Goal: Task Accomplishment & Management: Use online tool/utility

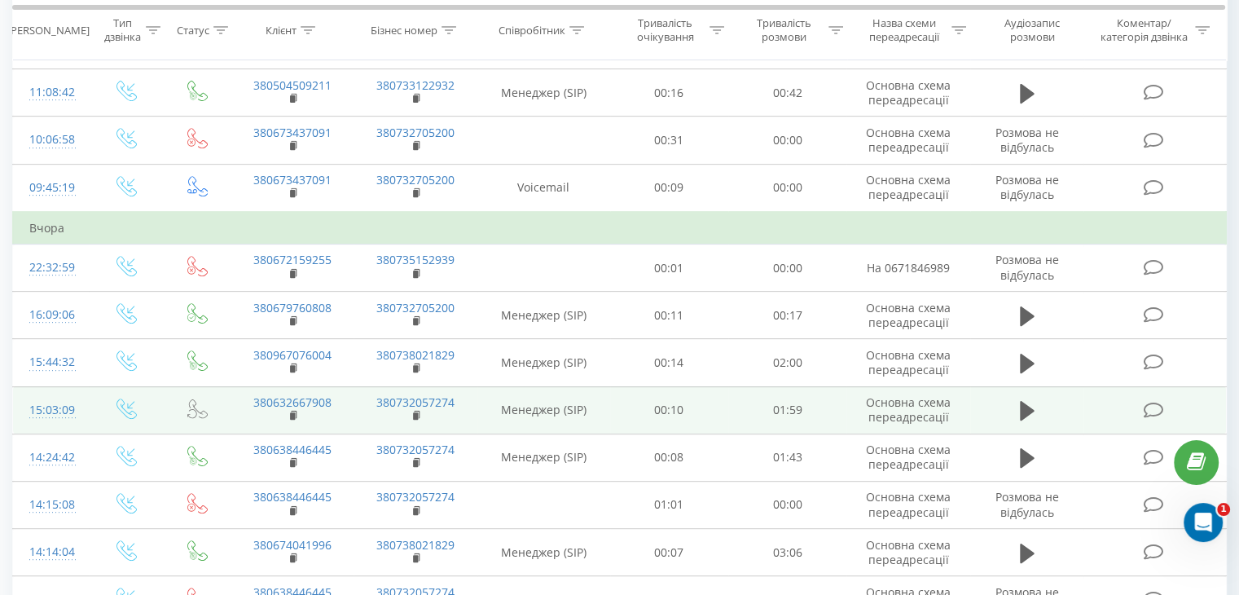
scroll to position [733, 0]
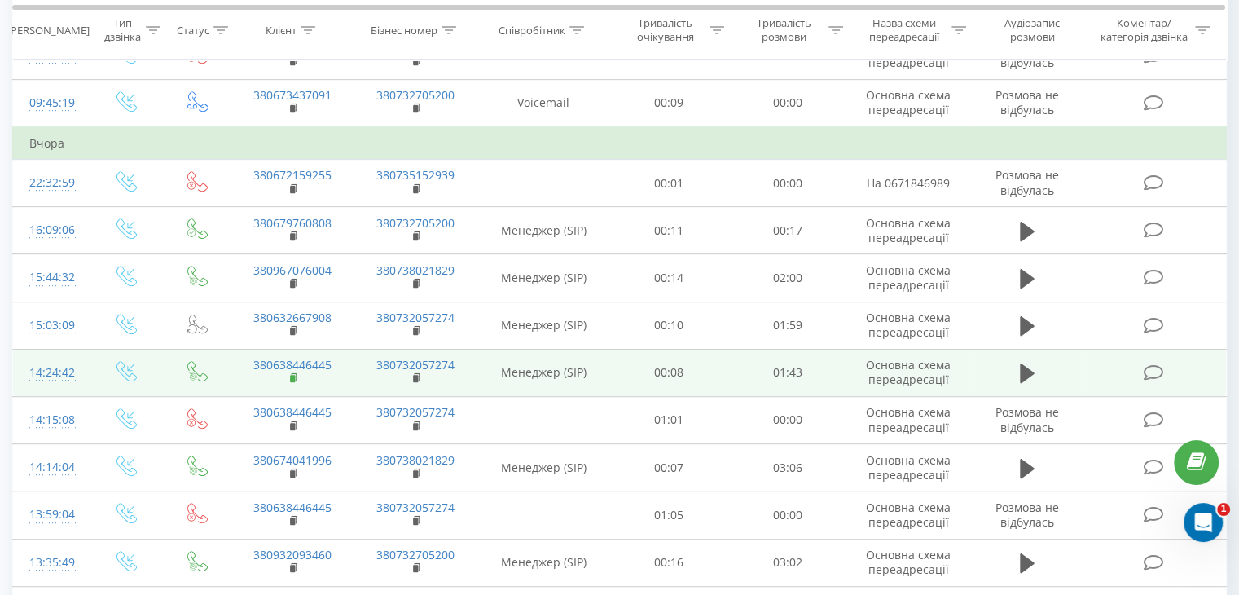
click at [292, 375] on rect at bounding box center [292, 378] width 5 height 7
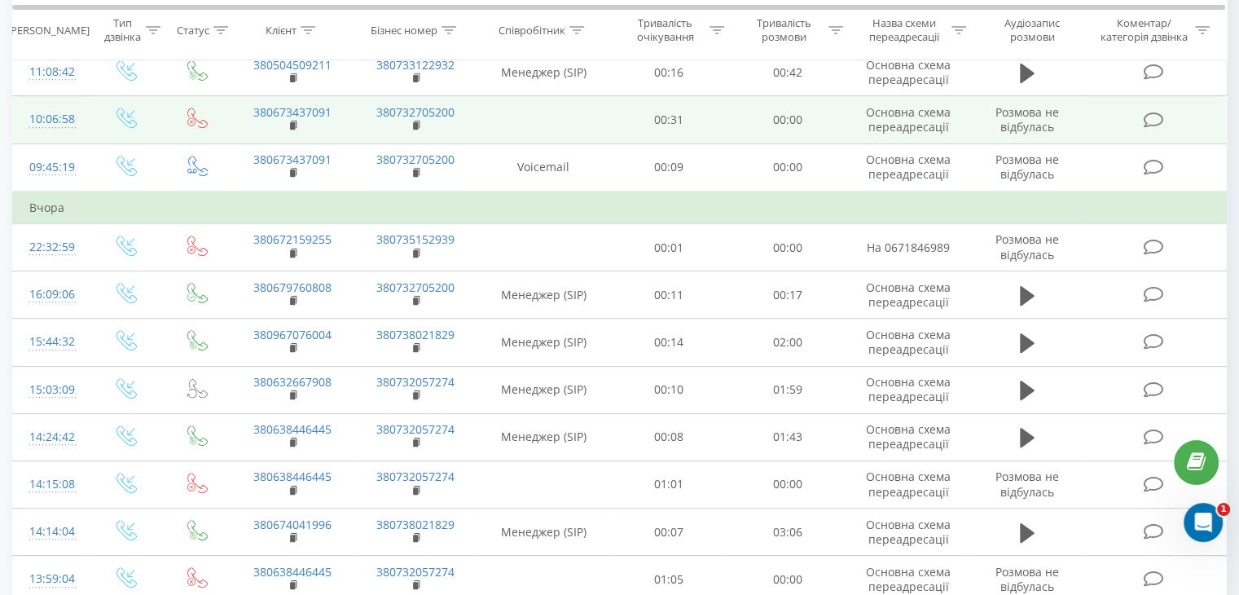
scroll to position [678, 0]
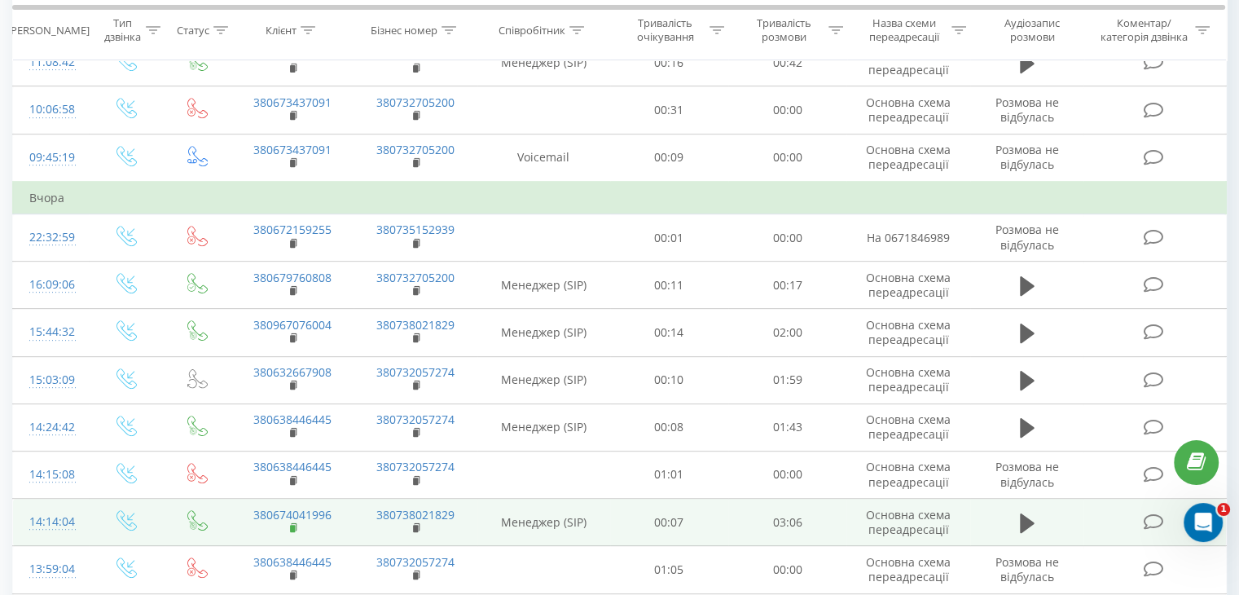
click at [294, 525] on rect at bounding box center [292, 528] width 5 height 7
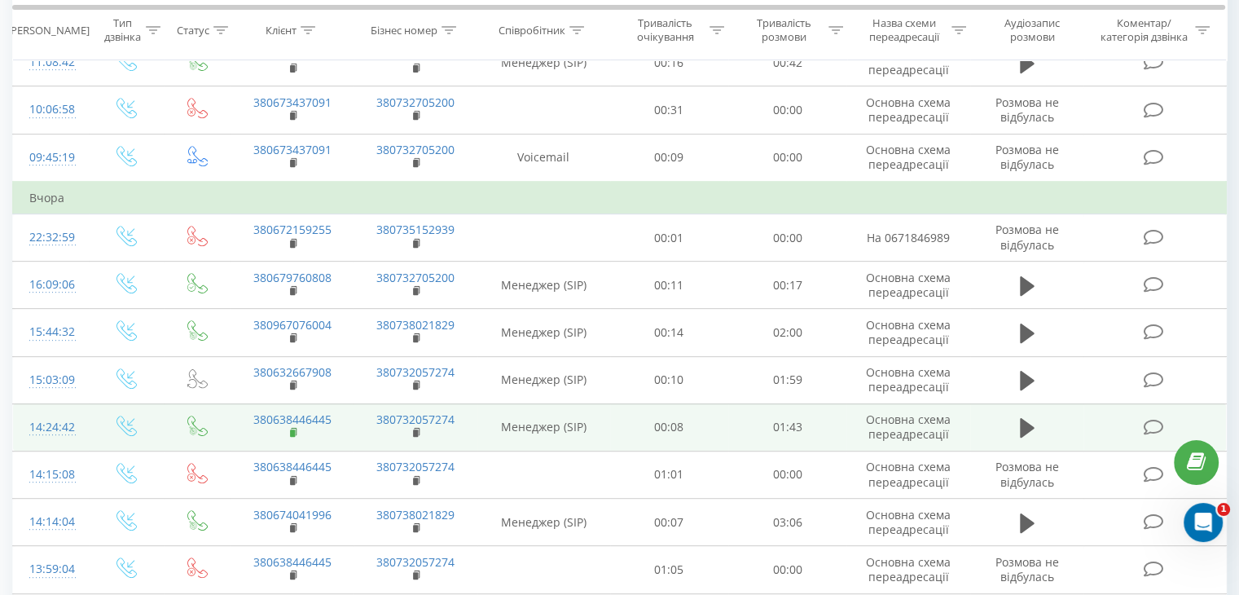
click at [295, 428] on icon at bounding box center [294, 431] width 6 height 7
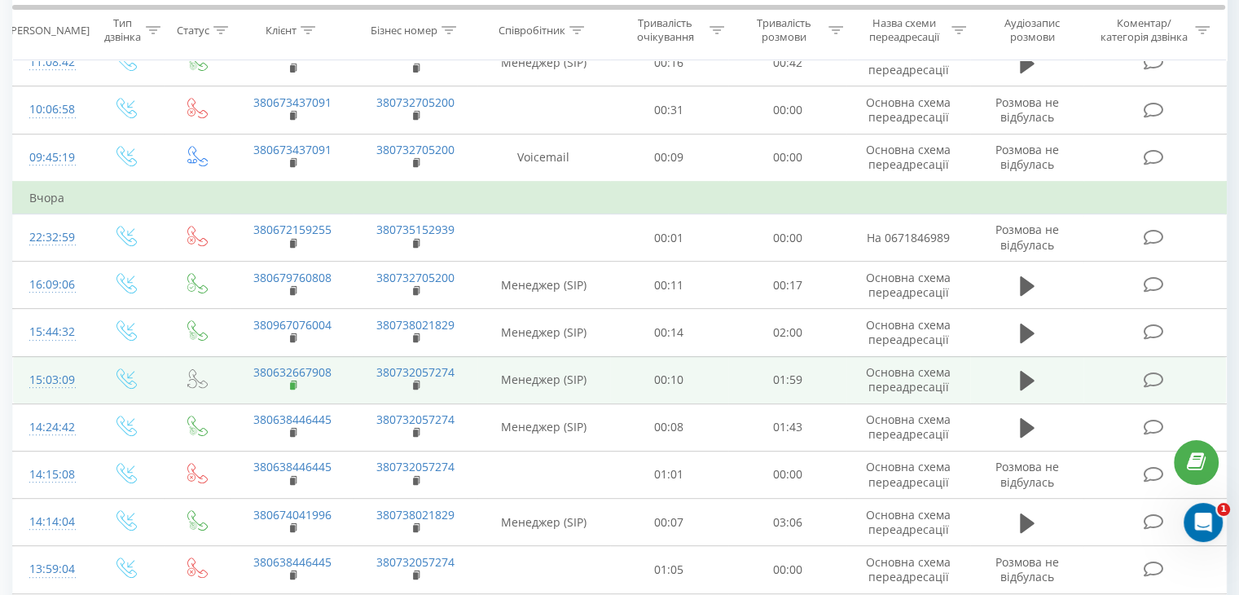
click at [290, 382] on rect at bounding box center [292, 385] width 5 height 7
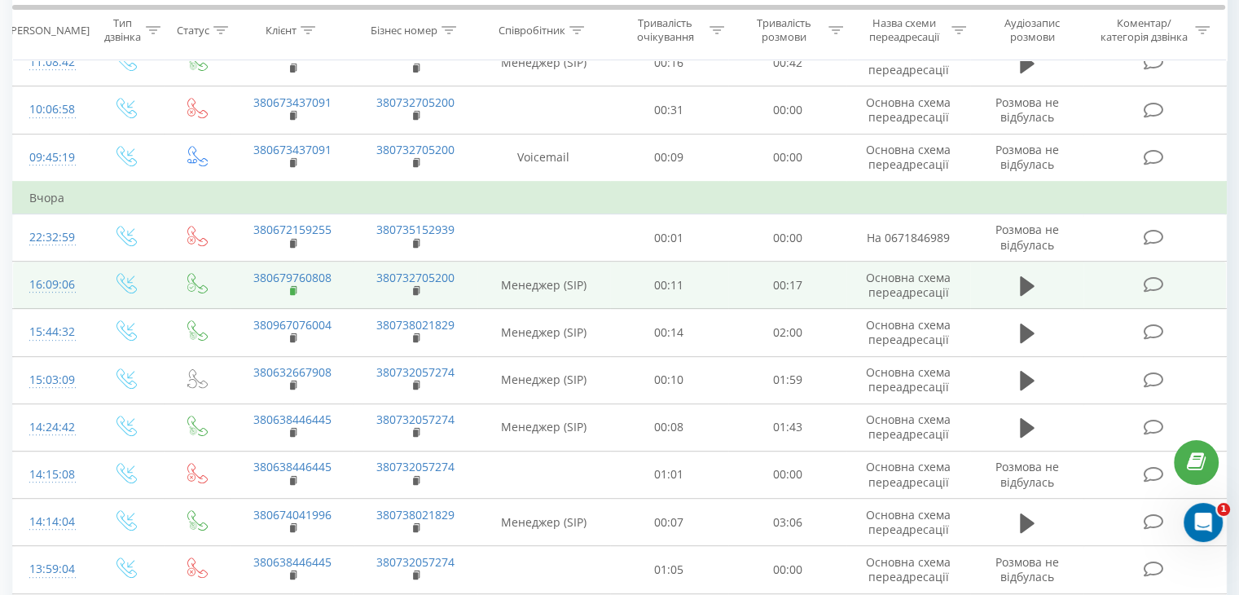
click at [292, 288] on rect at bounding box center [292, 291] width 5 height 7
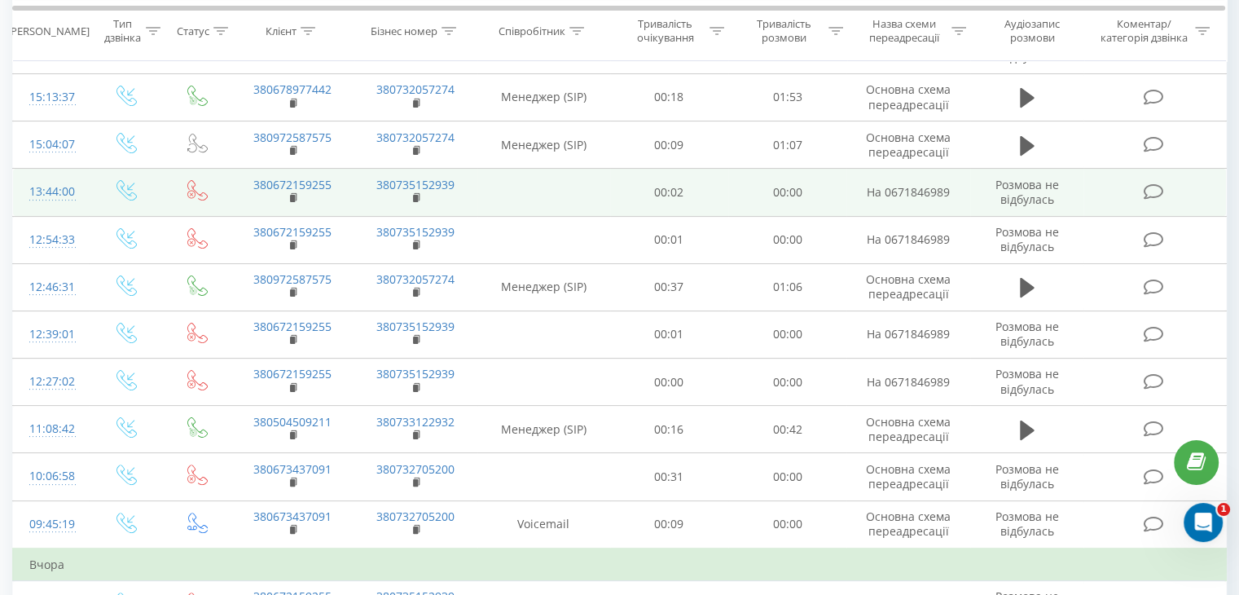
scroll to position [271, 0]
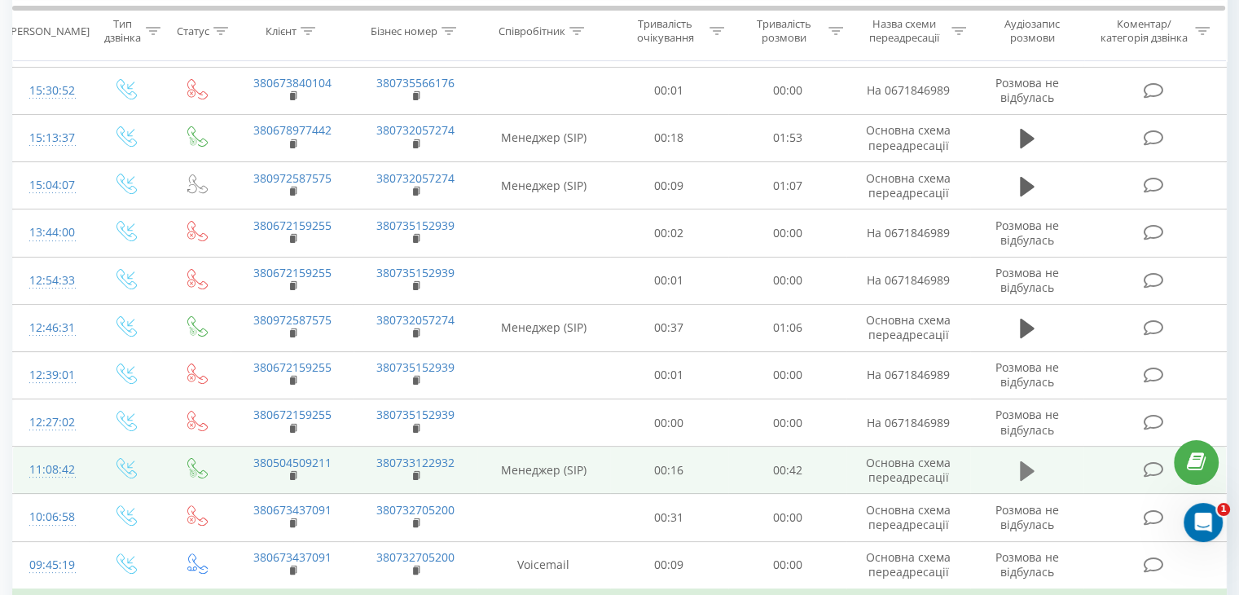
click at [1031, 464] on icon at bounding box center [1027, 470] width 15 height 23
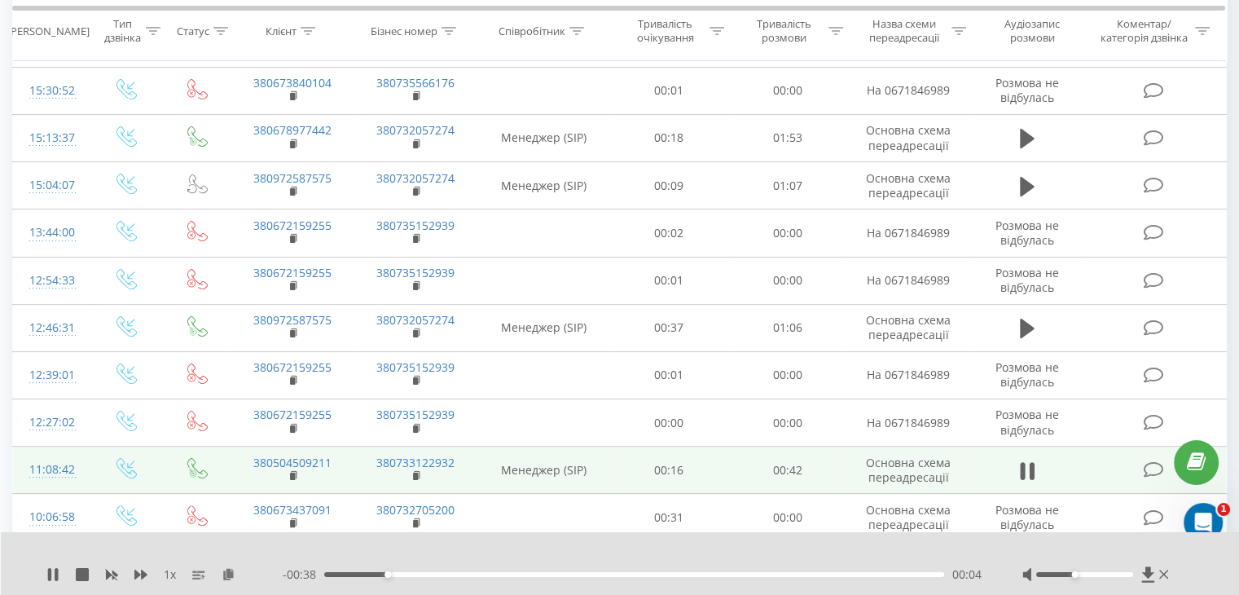
click at [1075, 574] on div at bounding box center [1084, 574] width 97 height 5
click at [1035, 472] on button at bounding box center [1027, 471] width 24 height 24
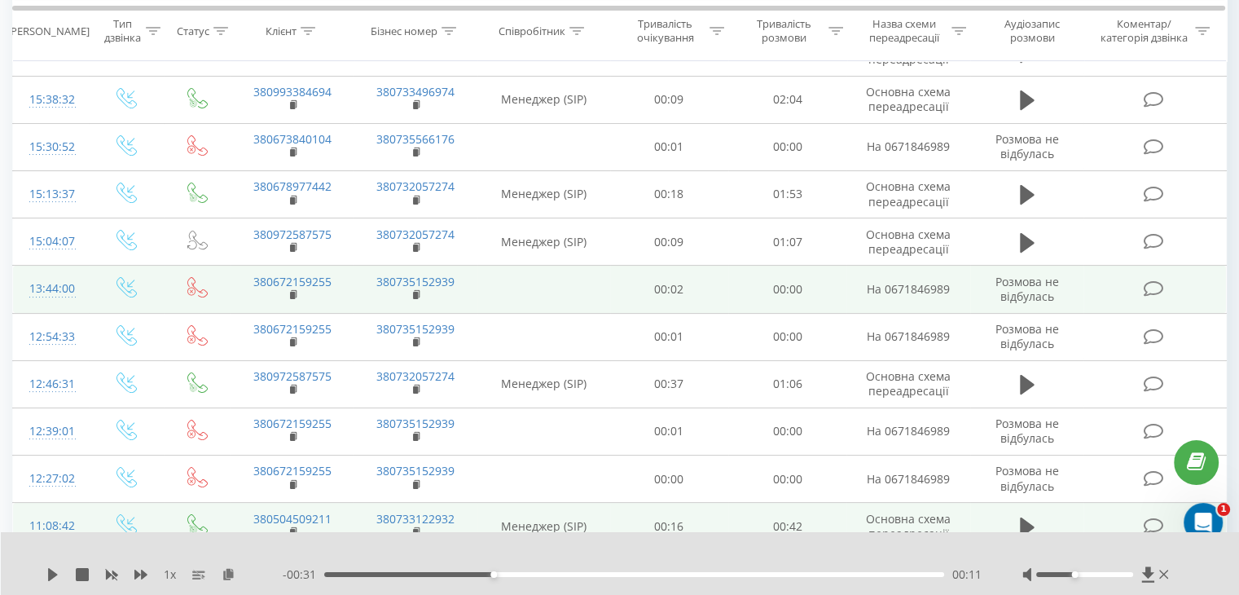
scroll to position [190, 0]
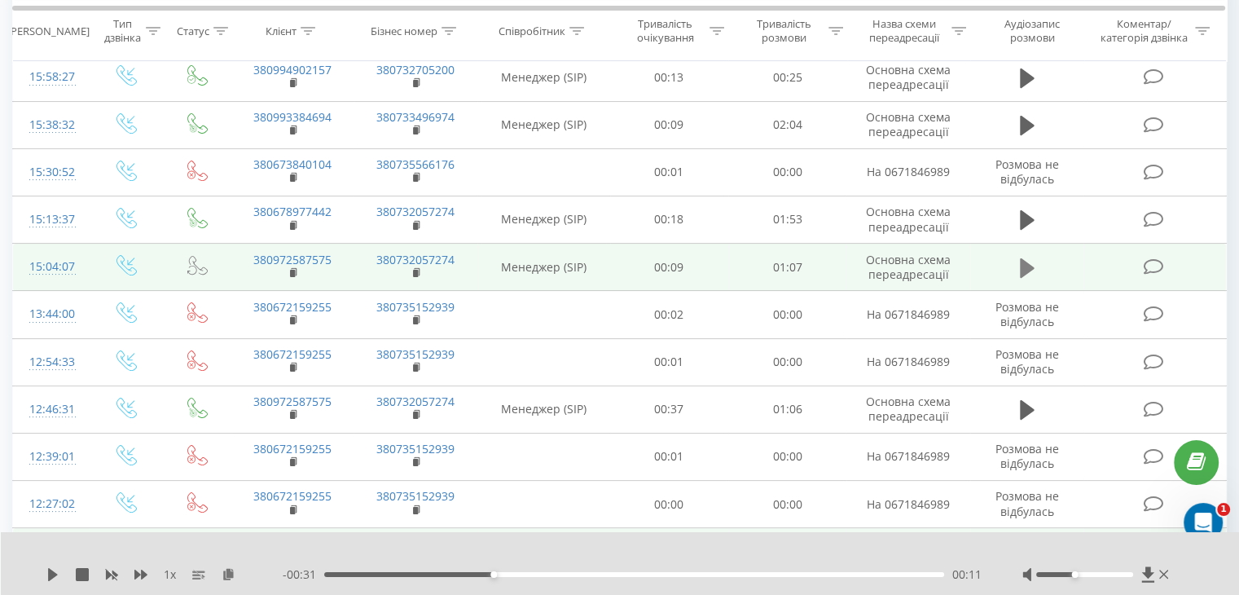
click at [1018, 271] on button at bounding box center [1027, 268] width 24 height 24
click at [1025, 267] on icon at bounding box center [1027, 268] width 15 height 23
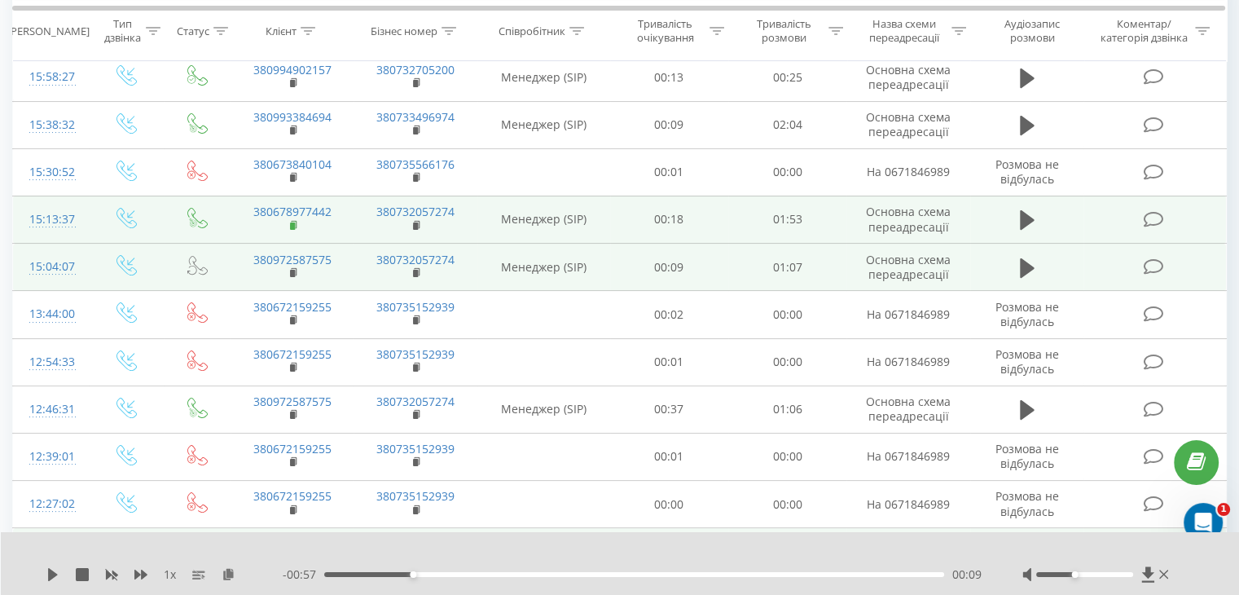
click at [291, 224] on rect at bounding box center [292, 225] width 5 height 7
click at [1015, 214] on button at bounding box center [1027, 220] width 24 height 24
click at [1027, 221] on icon at bounding box center [1027, 220] width 15 height 23
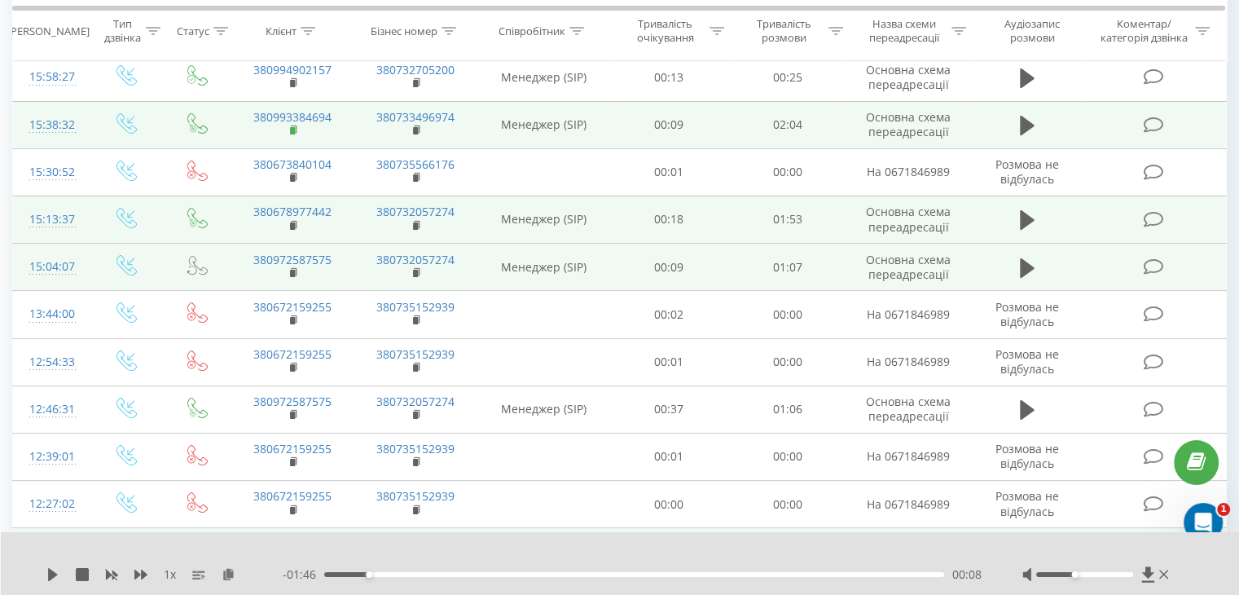
click at [290, 128] on rect at bounding box center [292, 130] width 5 height 7
click at [1020, 117] on icon at bounding box center [1027, 126] width 15 height 20
click at [1075, 574] on div "Accessibility label" at bounding box center [1074, 574] width 7 height 7
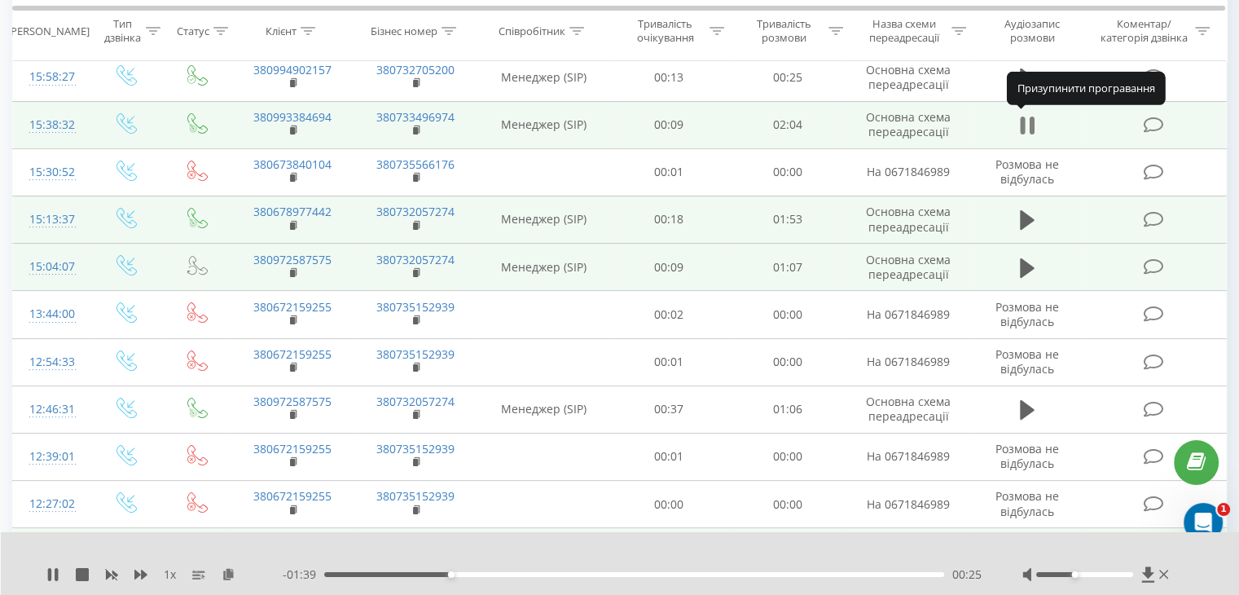
click at [1024, 121] on icon at bounding box center [1022, 125] width 5 height 18
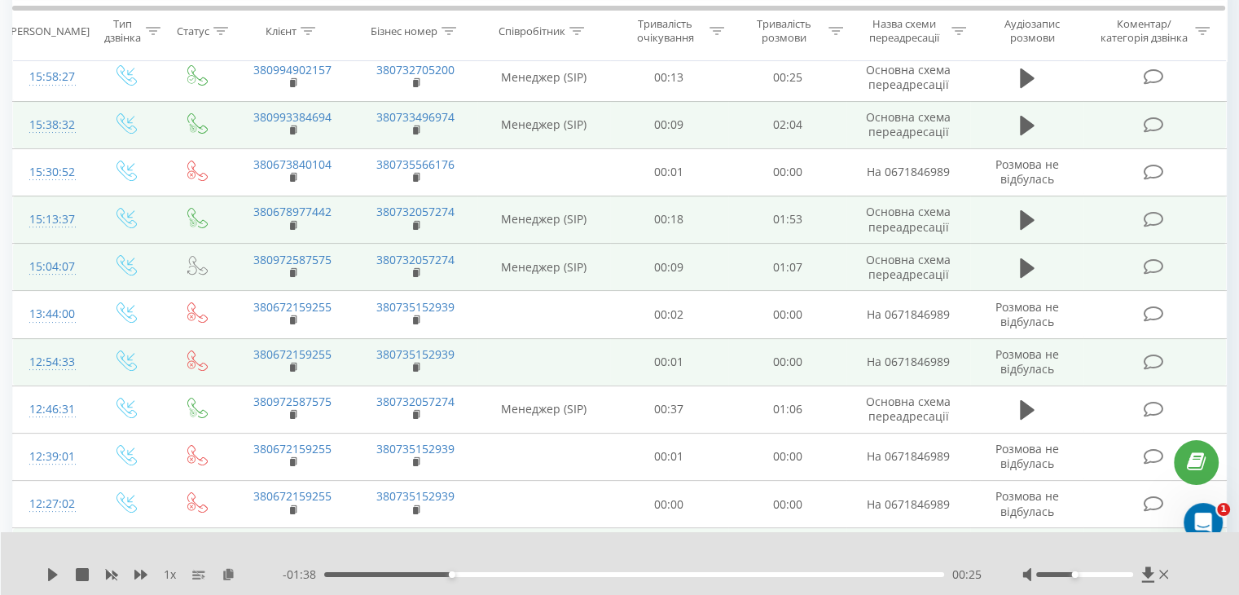
scroll to position [108, 0]
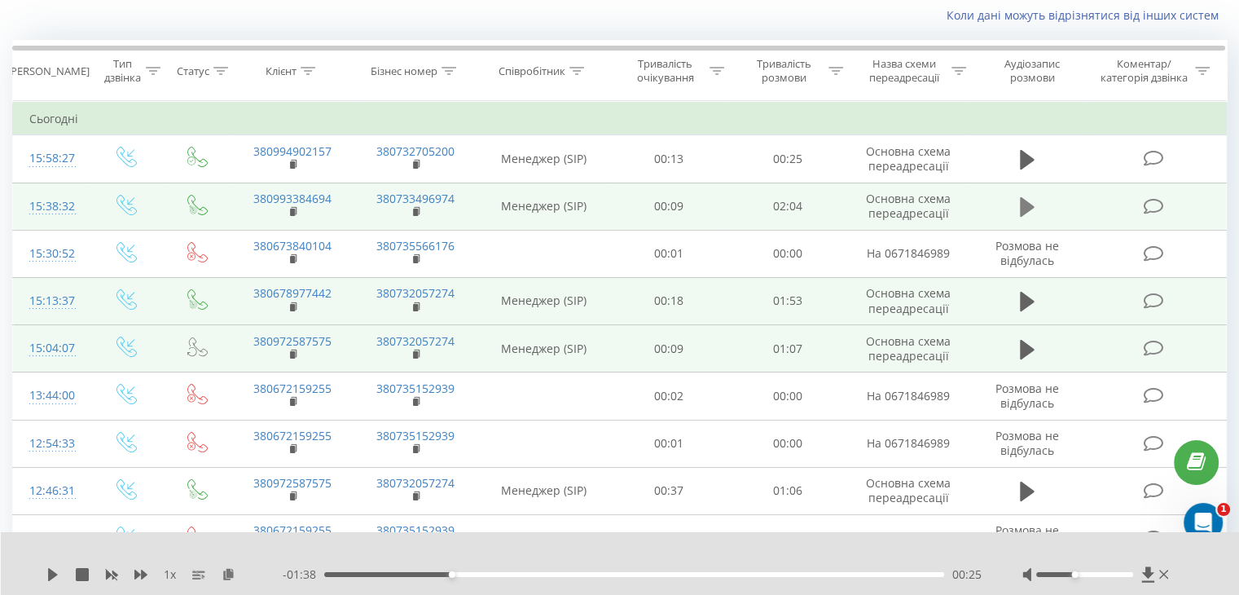
click at [1025, 203] on icon at bounding box center [1027, 207] width 15 height 20
click at [647, 574] on div "00:38" at bounding box center [634, 574] width 620 height 5
click at [819, 572] on div "01:05" at bounding box center [634, 574] width 620 height 5
click at [872, 574] on div "00:00" at bounding box center [634, 574] width 620 height 5
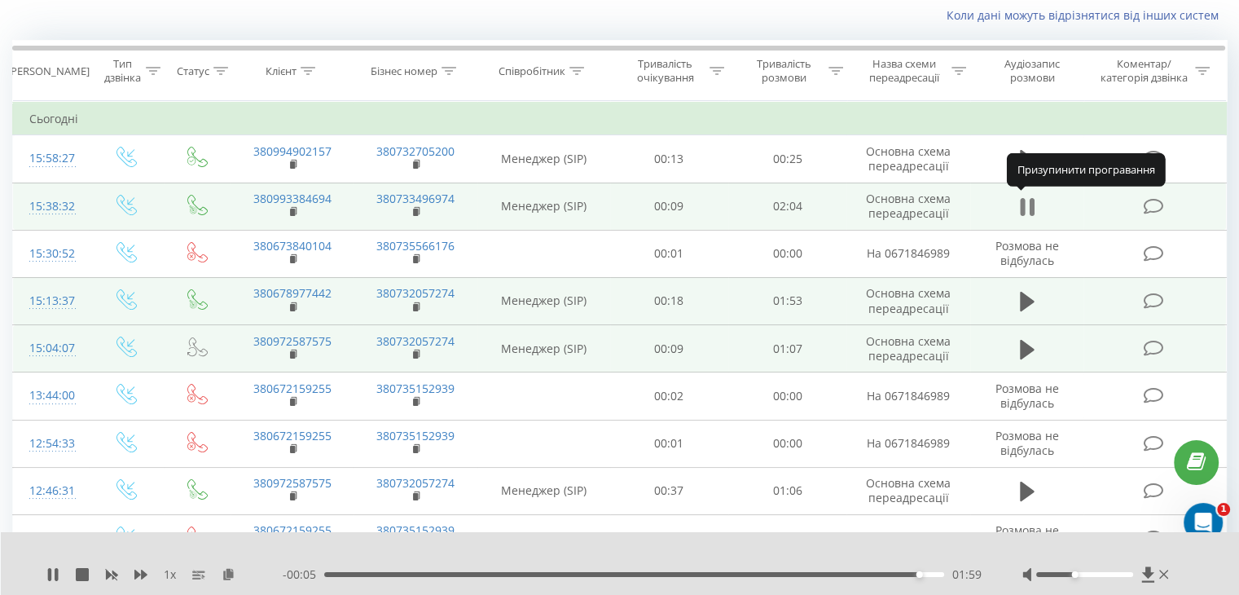
click at [1026, 209] on icon at bounding box center [1027, 206] width 15 height 23
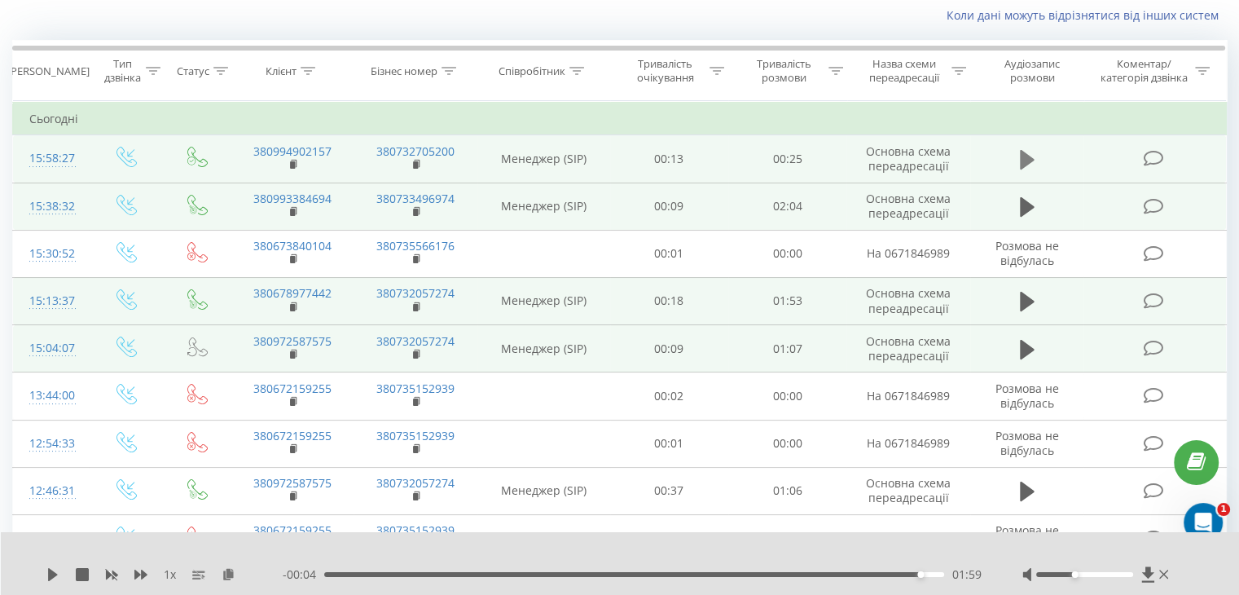
click at [1021, 159] on icon at bounding box center [1027, 160] width 15 height 20
click at [1023, 151] on icon at bounding box center [1022, 160] width 5 height 18
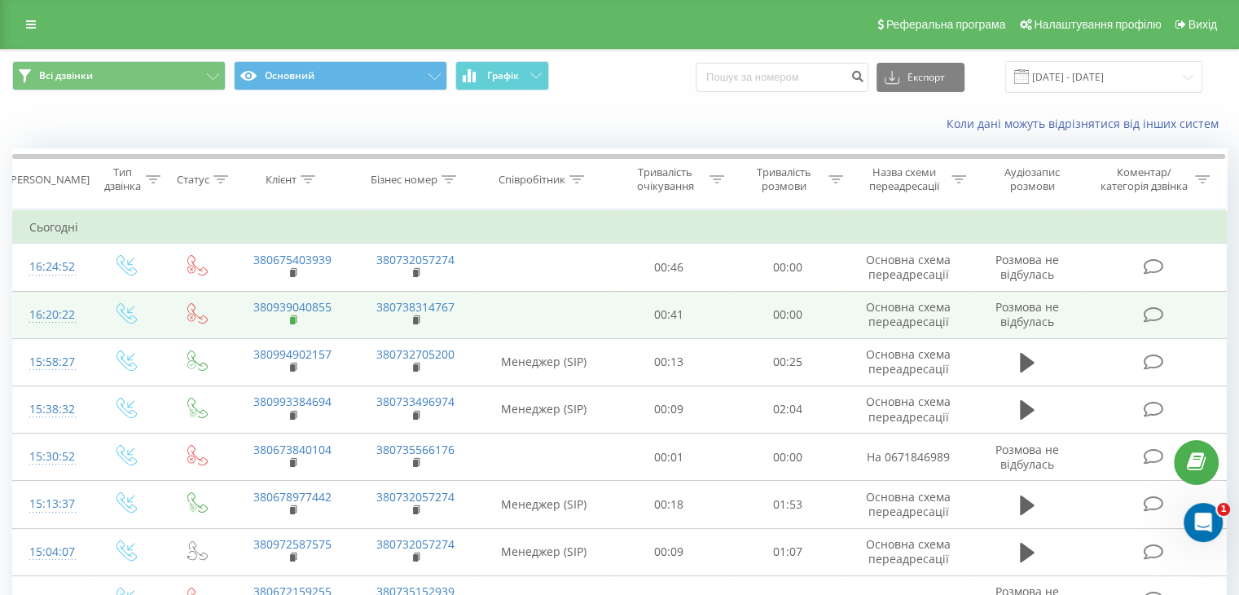
click at [292, 318] on rect at bounding box center [292, 320] width 5 height 7
click at [290, 318] on icon at bounding box center [294, 319] width 9 height 11
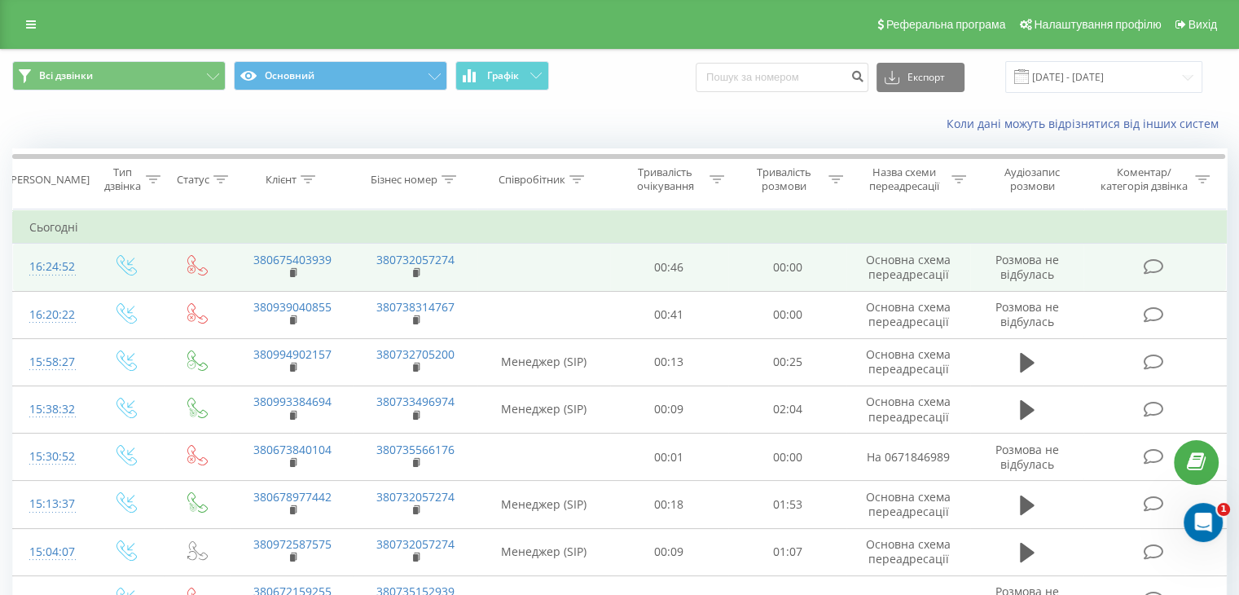
click at [299, 271] on td "380675403939" at bounding box center [292, 267] width 123 height 47
click at [293, 275] on rect at bounding box center [292, 273] width 5 height 7
click at [292, 270] on rect at bounding box center [292, 273] width 5 height 7
